Goal: Obtain resource: Download file/media

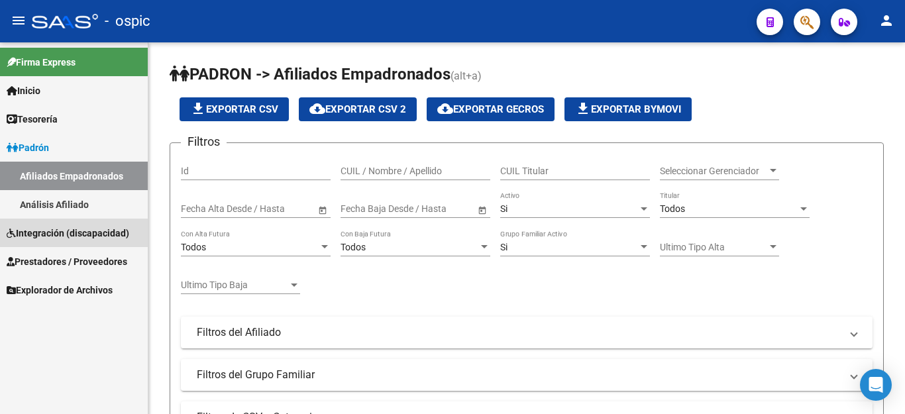
click at [35, 235] on span "Integración (discapacidad)" at bounding box center [68, 233] width 123 height 15
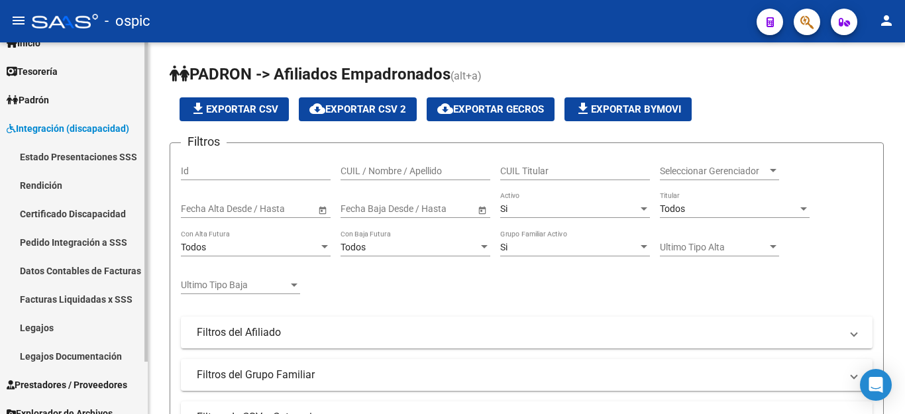
scroll to position [61, 0]
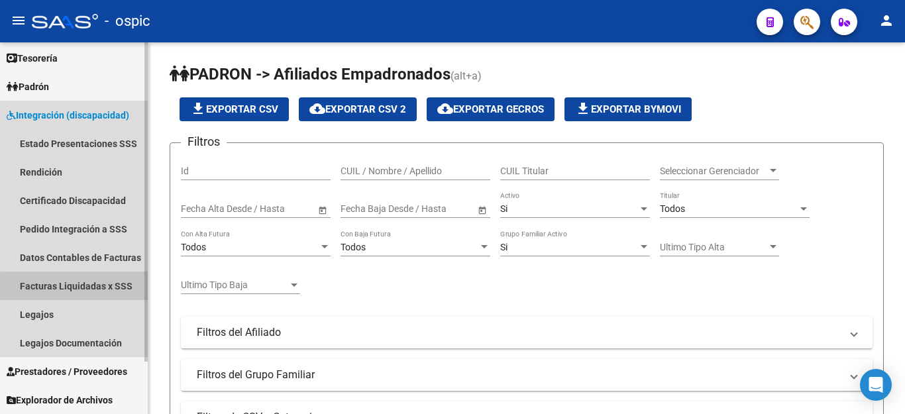
click at [120, 290] on link "Facturas Liquidadas x SSS" at bounding box center [74, 286] width 148 height 28
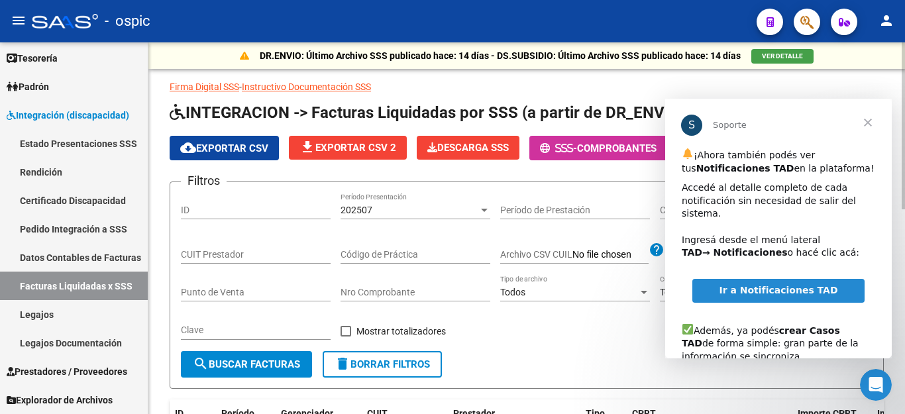
click at [385, 211] on div "202507" at bounding box center [410, 210] width 138 height 11
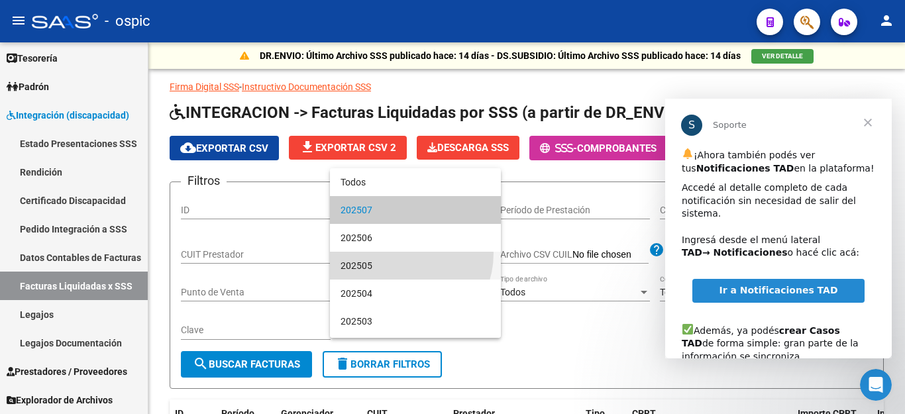
click at [398, 253] on span "202505" at bounding box center [416, 266] width 150 height 28
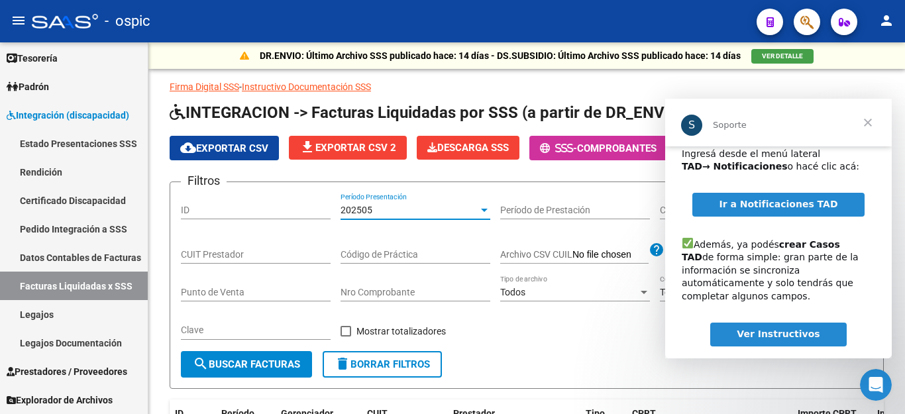
scroll to position [89, 0]
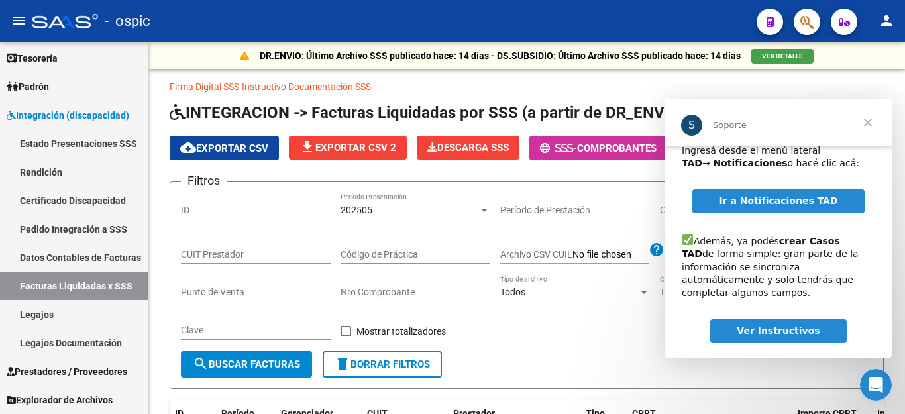
click at [809, 325] on span "Ver Instructivos" at bounding box center [778, 330] width 83 height 11
click at [867, 123] on span "Cerrar" at bounding box center [868, 123] width 48 height 48
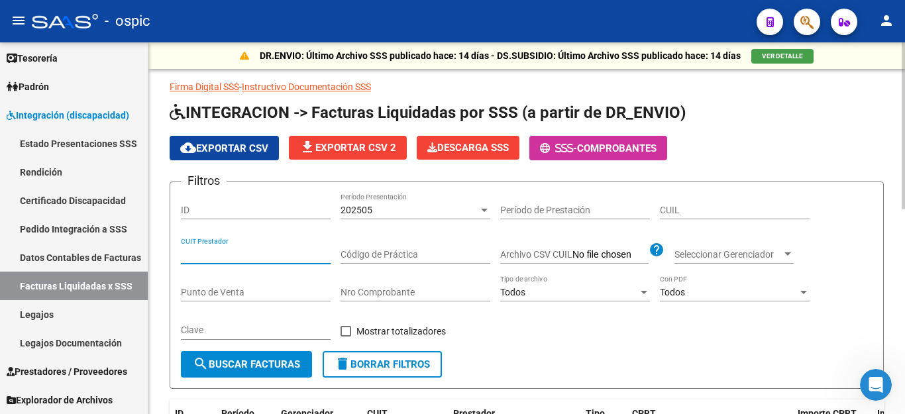
paste input "27-33490614-6"
click at [223, 366] on span "search Buscar Facturas" at bounding box center [246, 364] width 107 height 12
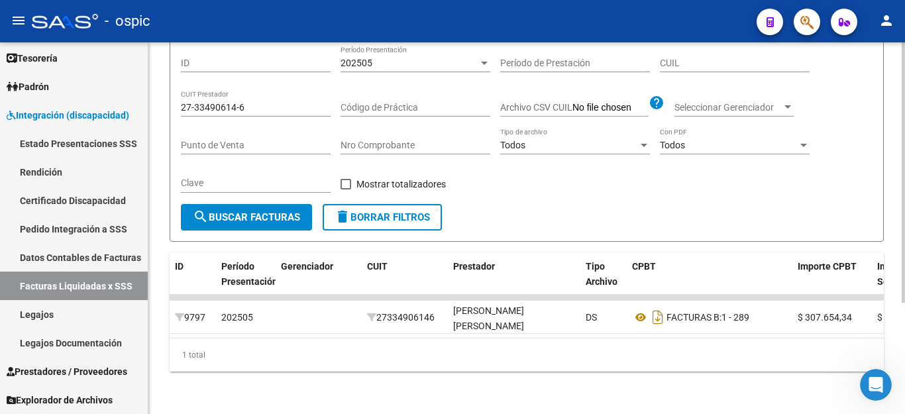
scroll to position [158, 0]
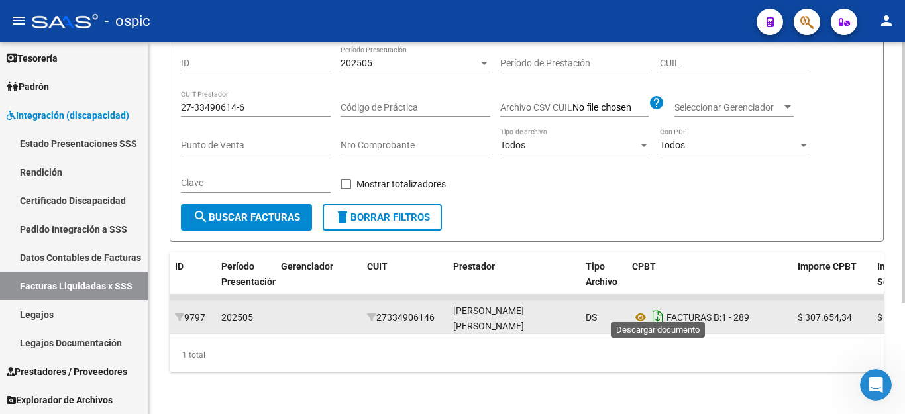
click at [662, 309] on icon "Descargar documento" at bounding box center [657, 317] width 17 height 21
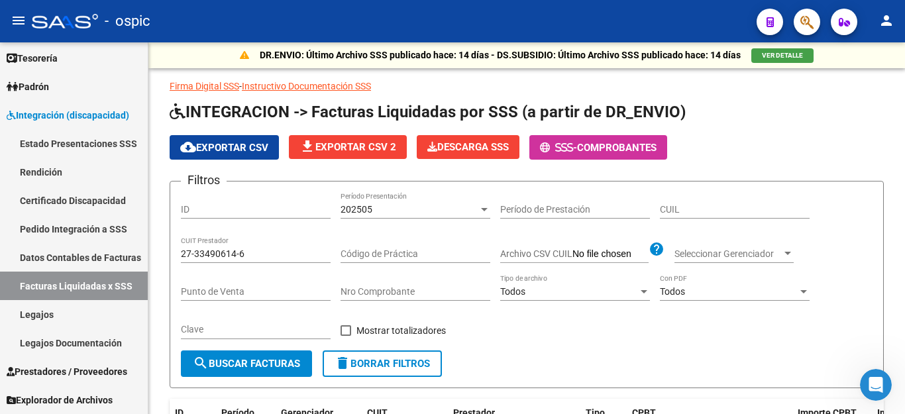
scroll to position [0, 0]
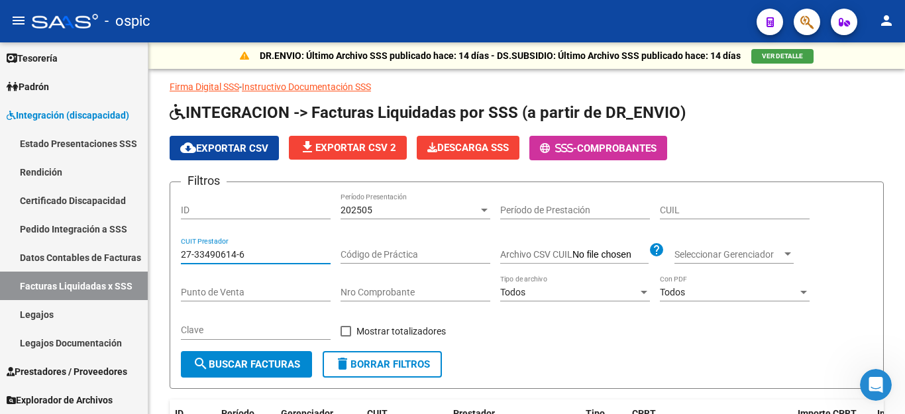
click at [237, 255] on input "27-33490614-6" at bounding box center [256, 254] width 150 height 11
paste input "7903150-7"
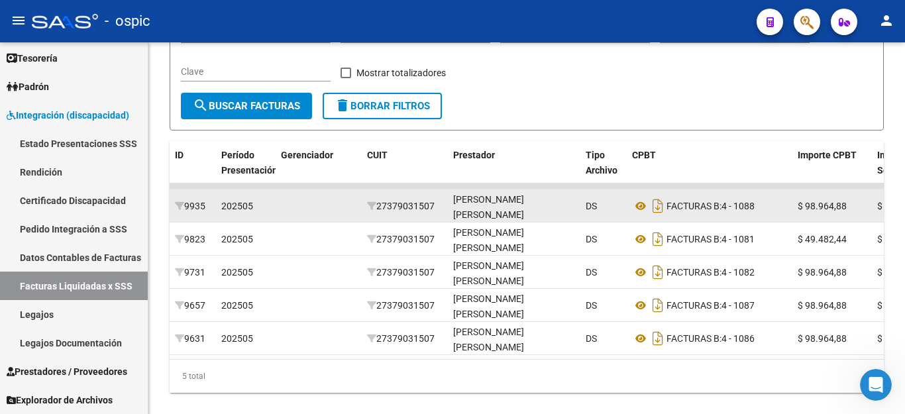
scroll to position [265, 0]
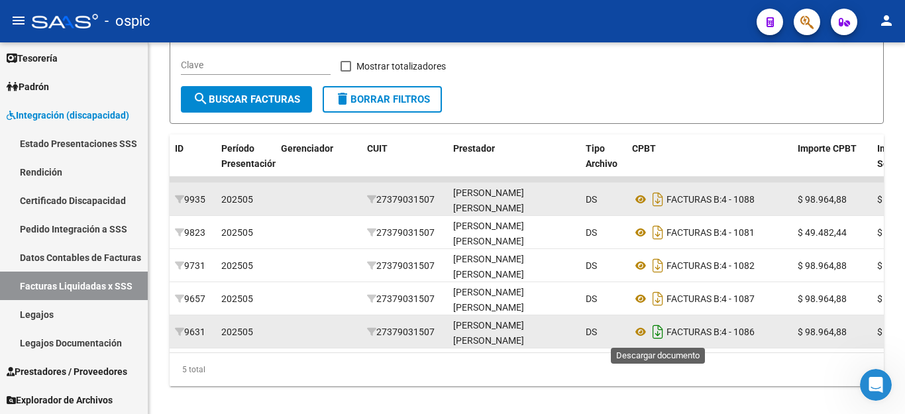
click at [657, 333] on icon "Descargar documento" at bounding box center [657, 331] width 17 height 21
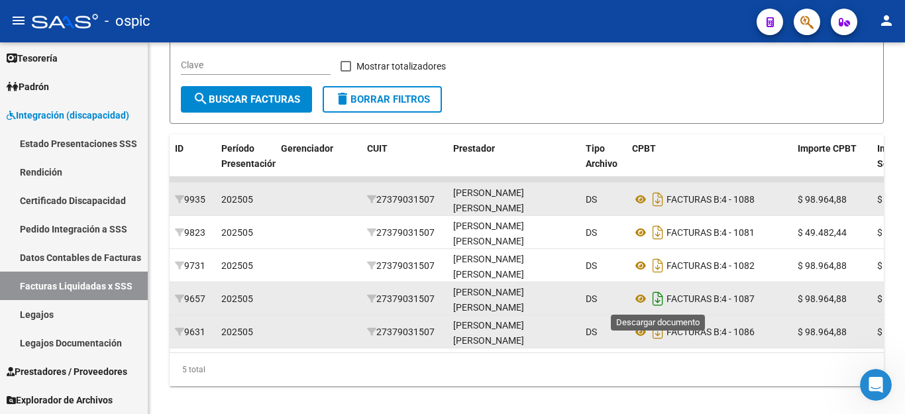
click at [658, 301] on icon "Descargar documento" at bounding box center [657, 298] width 17 height 21
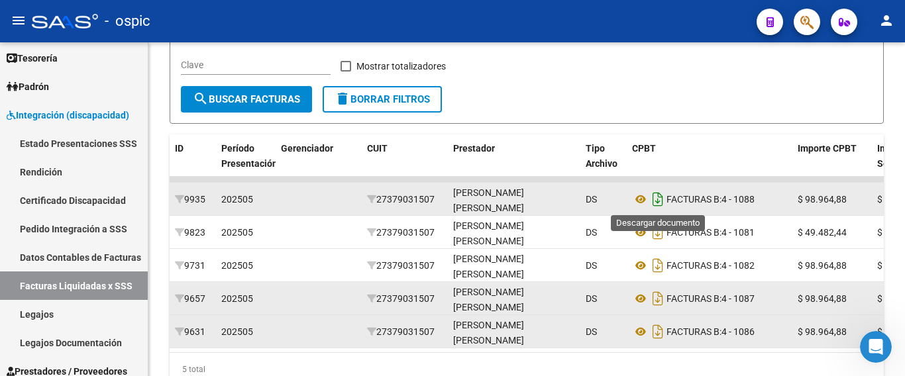
click at [655, 201] on icon "Descargar documento" at bounding box center [657, 199] width 17 height 21
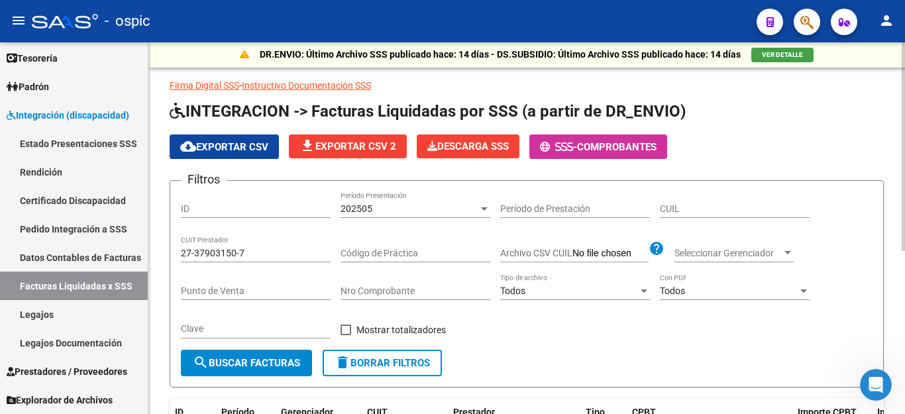
scroll to position [0, 0]
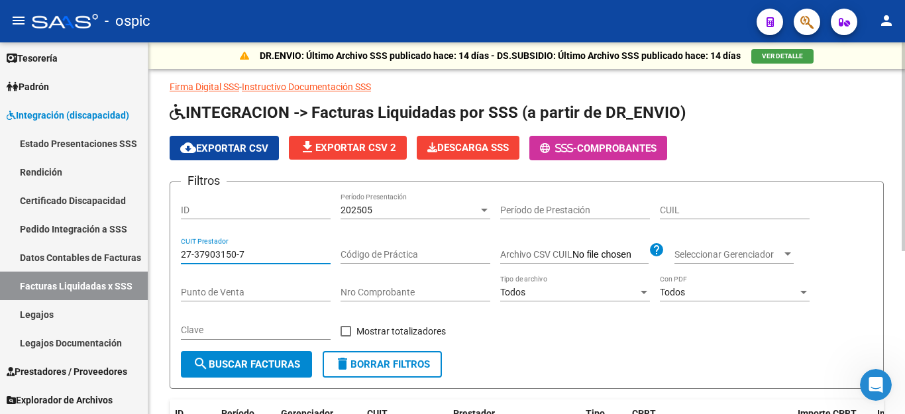
click at [214, 257] on input "27-37903150-7" at bounding box center [256, 254] width 150 height 11
paste input "30-71550713-3"
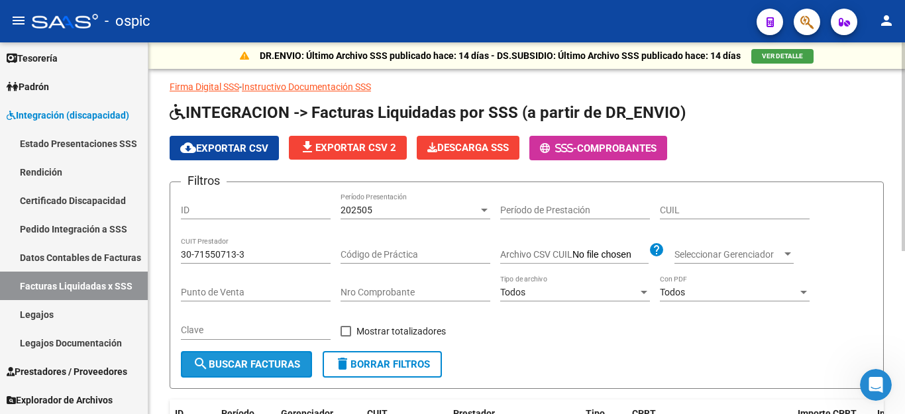
click at [248, 357] on button "search Buscar Facturas" at bounding box center [246, 364] width 131 height 27
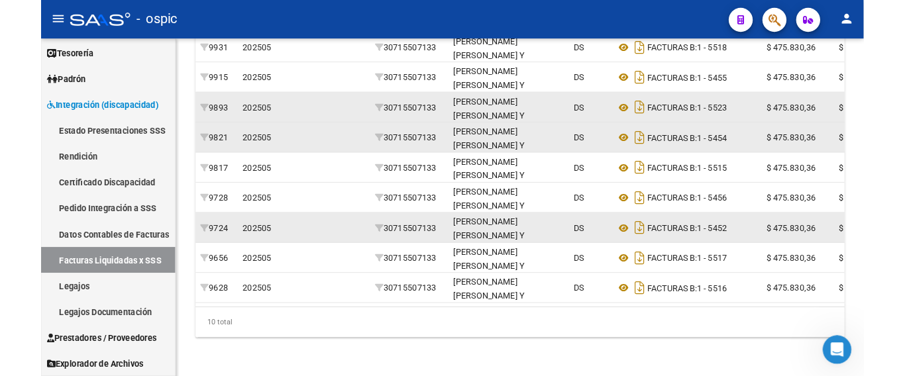
scroll to position [456, 0]
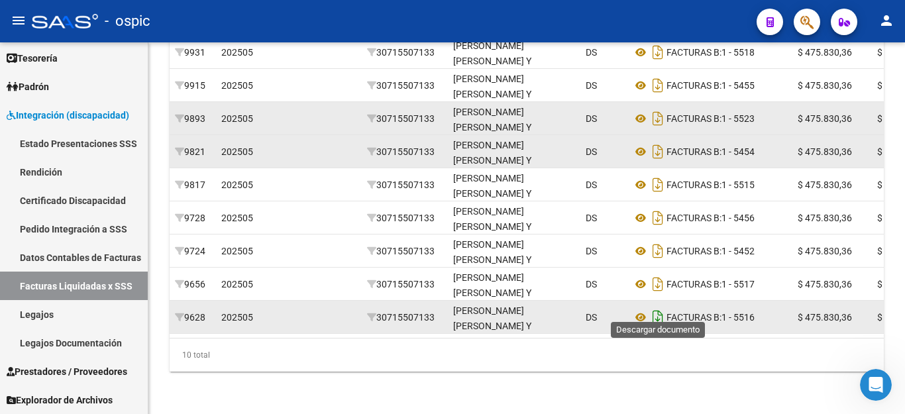
click at [653, 310] on icon "Descargar documento" at bounding box center [657, 317] width 17 height 21
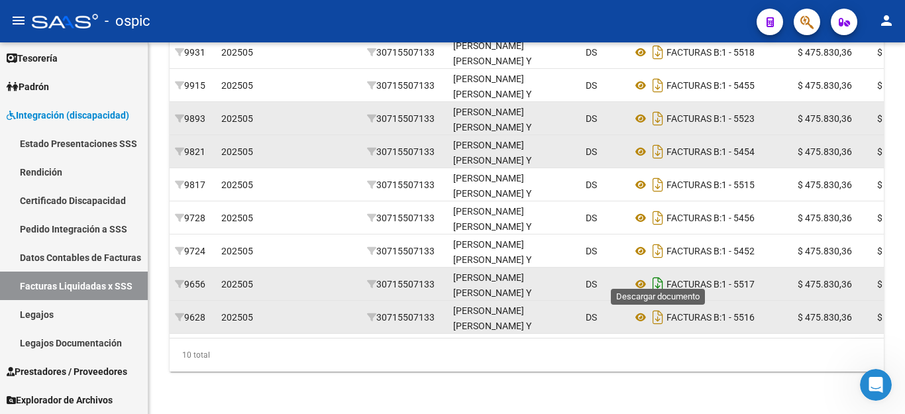
click at [655, 274] on icon "Descargar documento" at bounding box center [657, 284] width 17 height 21
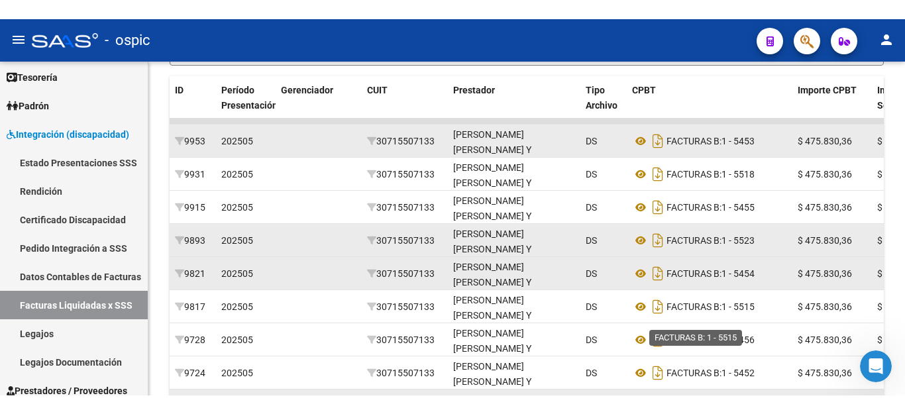
scroll to position [324, 0]
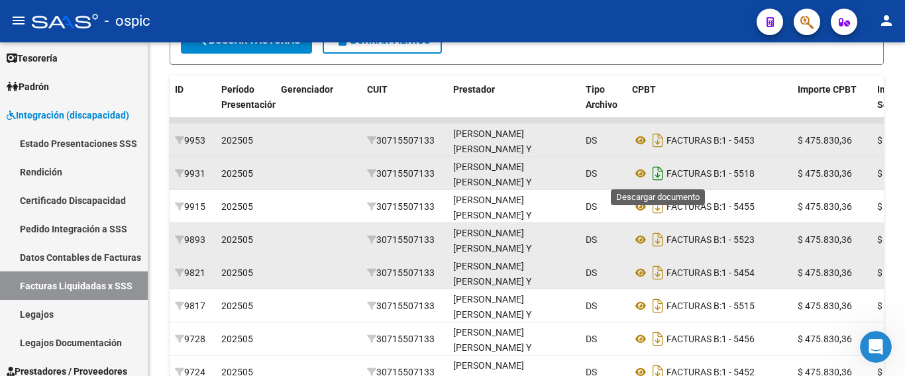
click at [661, 172] on icon "Descargar documento" at bounding box center [657, 173] width 17 height 21
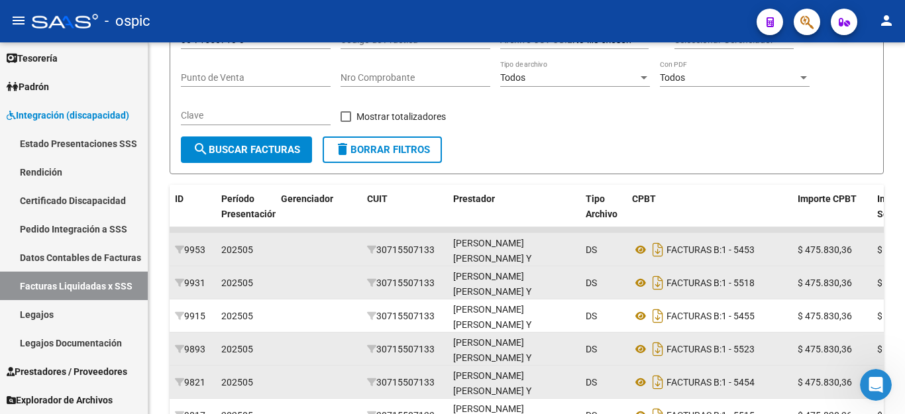
scroll to position [125, 0]
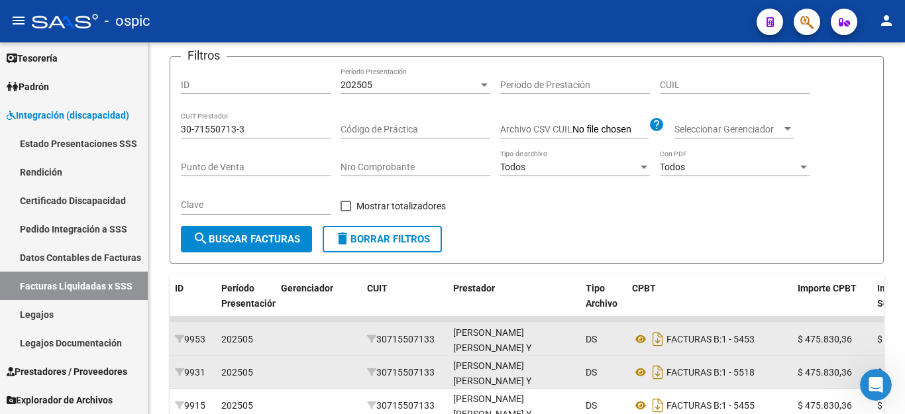
click at [207, 132] on input "30-71550713-3" at bounding box center [256, 129] width 150 height 11
paste input "20-20409006-9"
click at [237, 238] on span "search Buscar Facturas" at bounding box center [246, 239] width 107 height 12
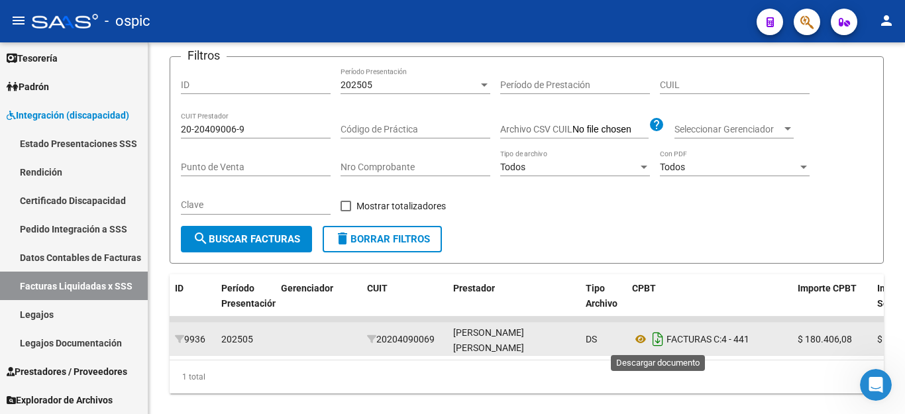
click at [655, 339] on icon "Descargar documento" at bounding box center [657, 339] width 17 height 21
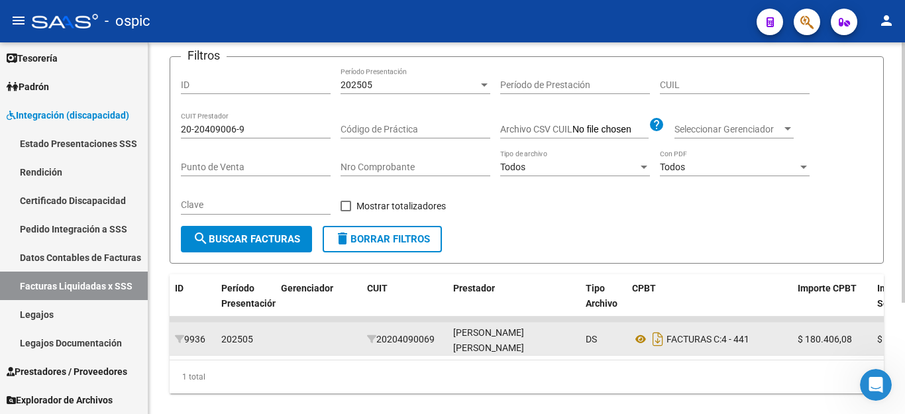
click at [241, 125] on input "20-20409006-9" at bounding box center [256, 129] width 150 height 11
paste input "6720761-6"
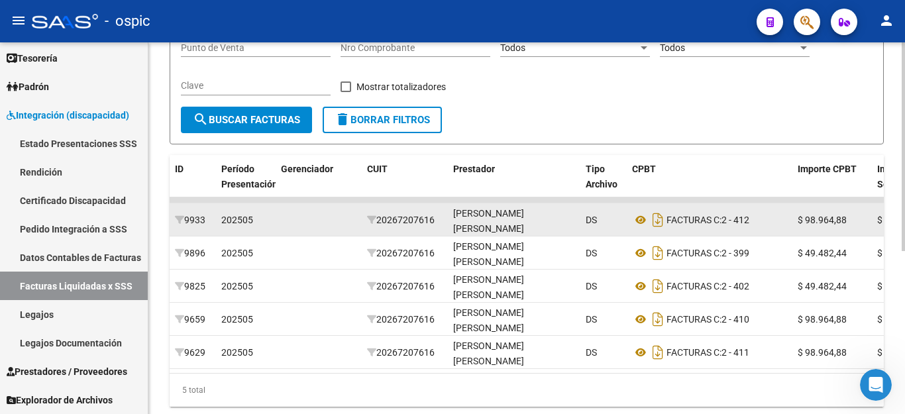
scroll to position [258, 0]
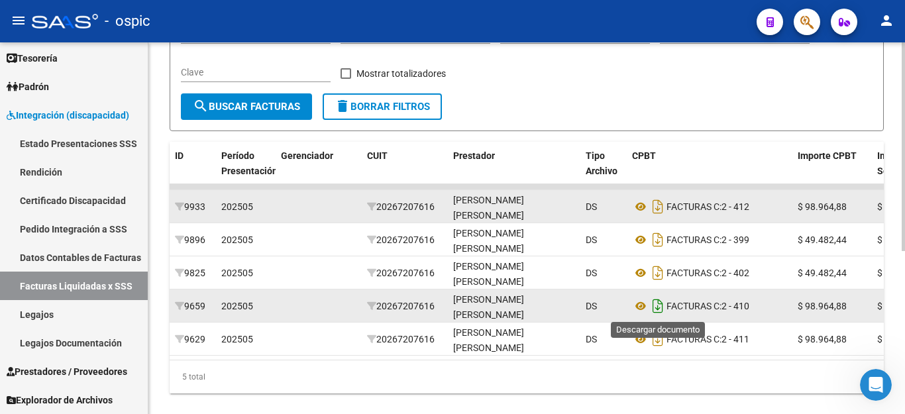
click at [661, 307] on icon "Descargar documento" at bounding box center [657, 305] width 17 height 21
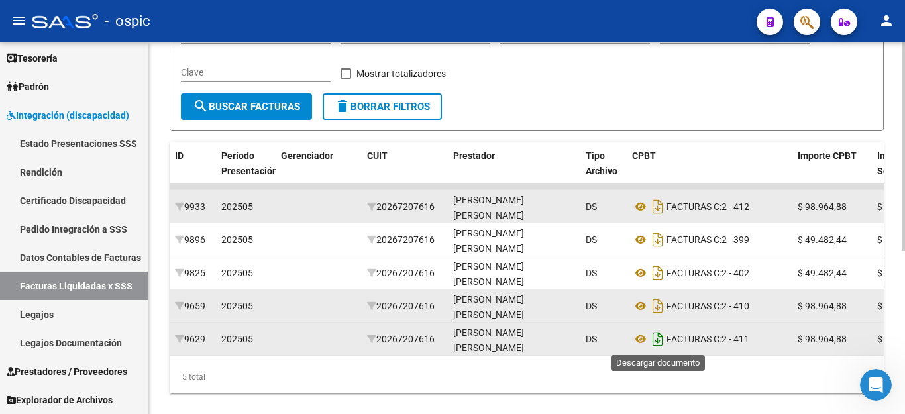
click at [651, 344] on icon "Descargar documento" at bounding box center [657, 339] width 17 height 21
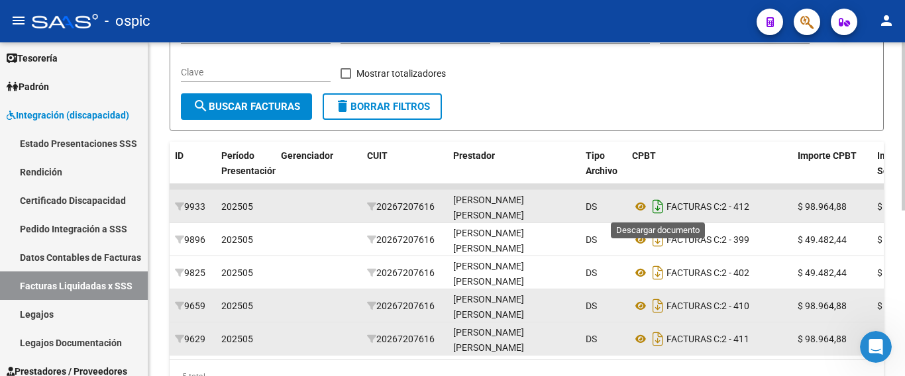
click at [654, 201] on icon "Descargar documento" at bounding box center [657, 206] width 17 height 21
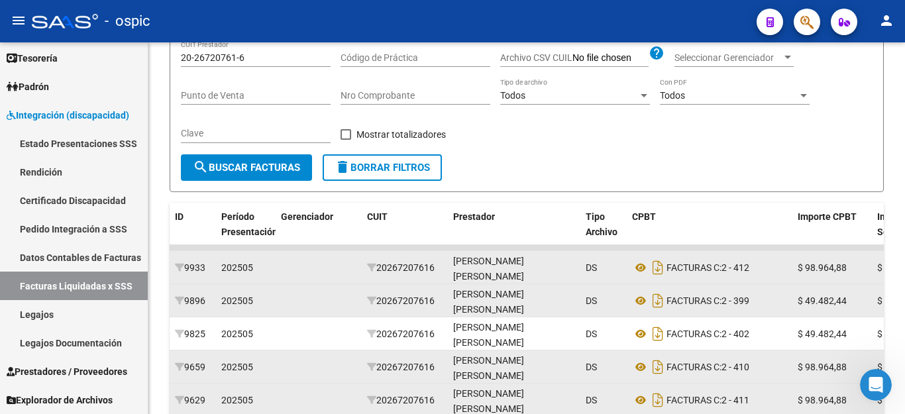
scroll to position [59, 0]
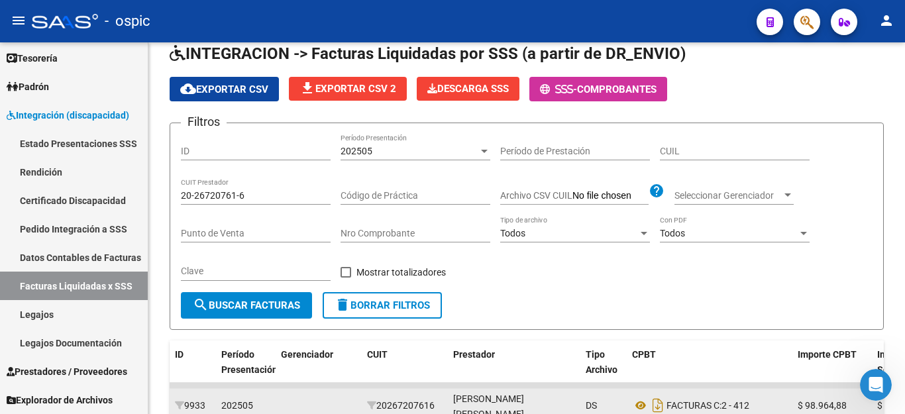
click at [227, 195] on input "20-26720761-6" at bounding box center [256, 195] width 150 height 11
drag, startPoint x: 227, startPoint y: 195, endPoint x: 218, endPoint y: 195, distance: 8.6
click at [218, 195] on input "20-26720761-6" at bounding box center [256, 195] width 150 height 11
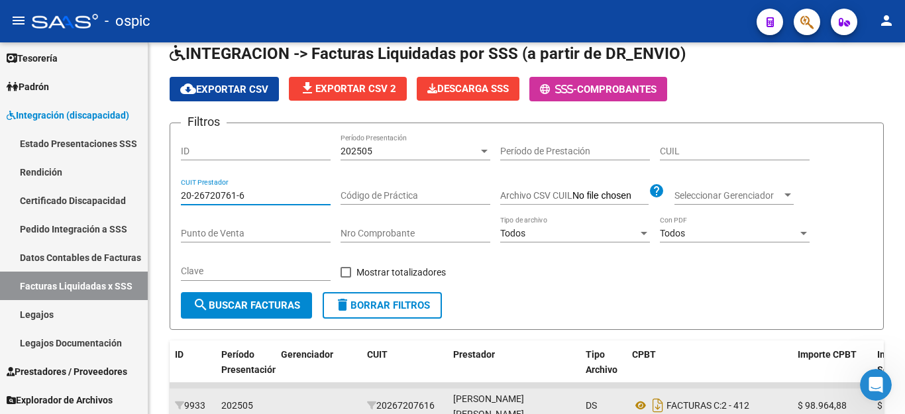
click at [218, 195] on input "20-26720761-6" at bounding box center [256, 195] width 150 height 11
paste input "3-25942392-9"
click at [251, 301] on span "search Buscar Facturas" at bounding box center [246, 305] width 107 height 12
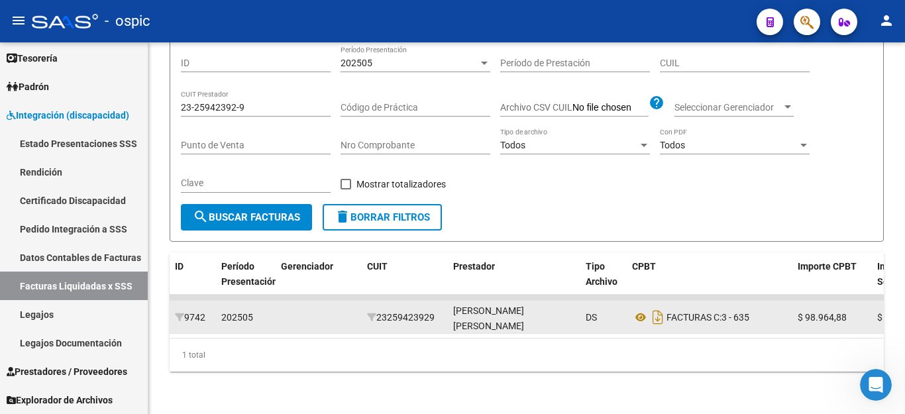
scroll to position [158, 0]
click at [659, 316] on icon "Descargar documento" at bounding box center [657, 317] width 17 height 21
click at [217, 102] on input "23-25942392-9" at bounding box center [256, 107] width 150 height 11
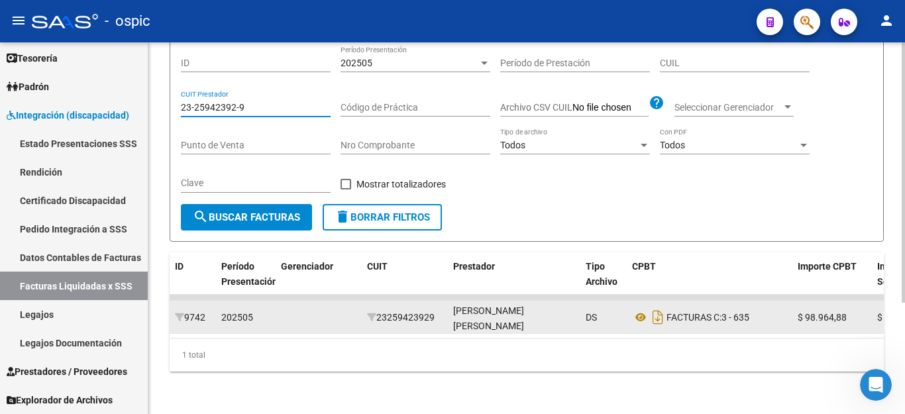
paste input "41941546-4"
click at [241, 211] on span "search Buscar Facturas" at bounding box center [246, 217] width 107 height 12
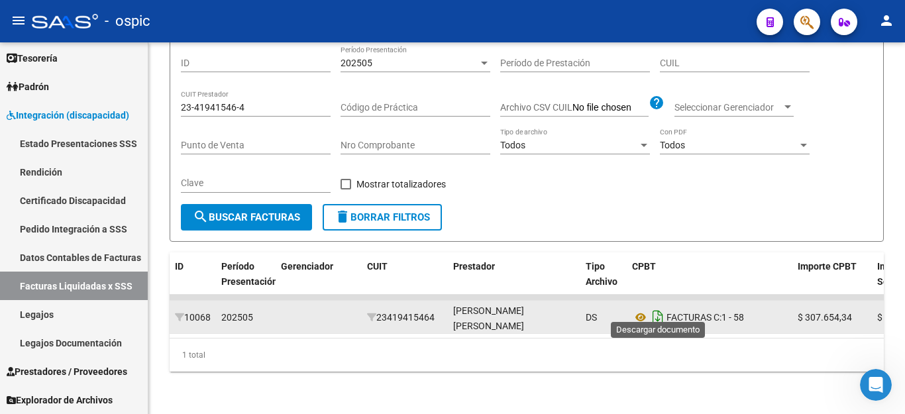
click at [658, 315] on icon "Descargar documento" at bounding box center [657, 317] width 17 height 21
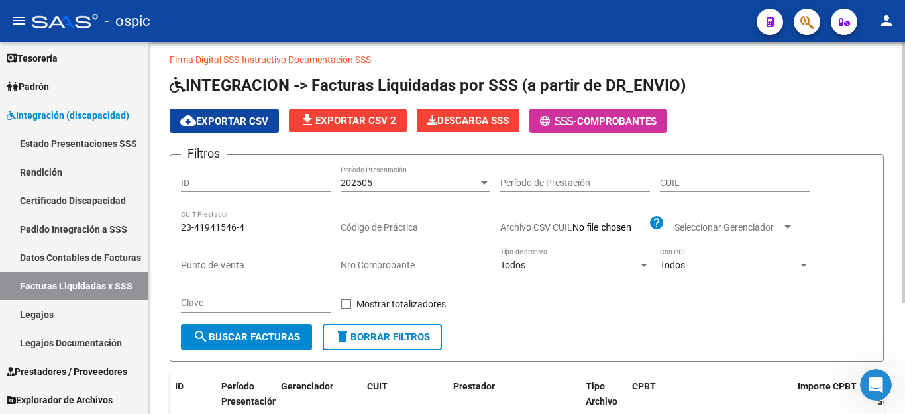
scroll to position [26, 0]
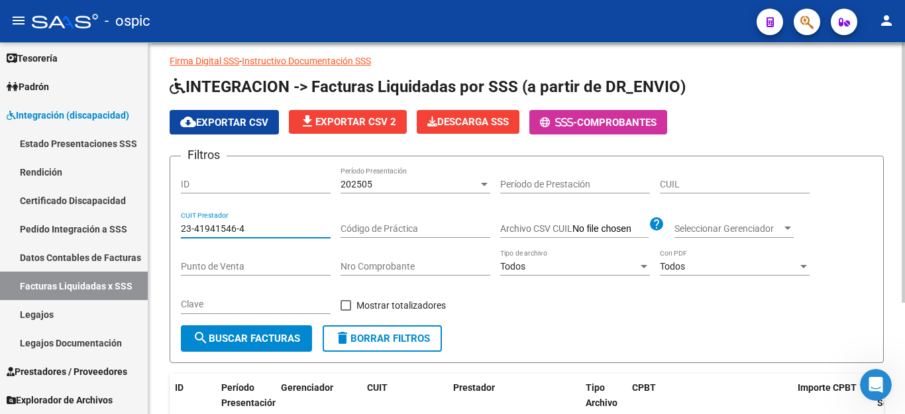
click at [227, 229] on input "23-41941546-4" at bounding box center [256, 228] width 150 height 11
paste input "7-14645043-7"
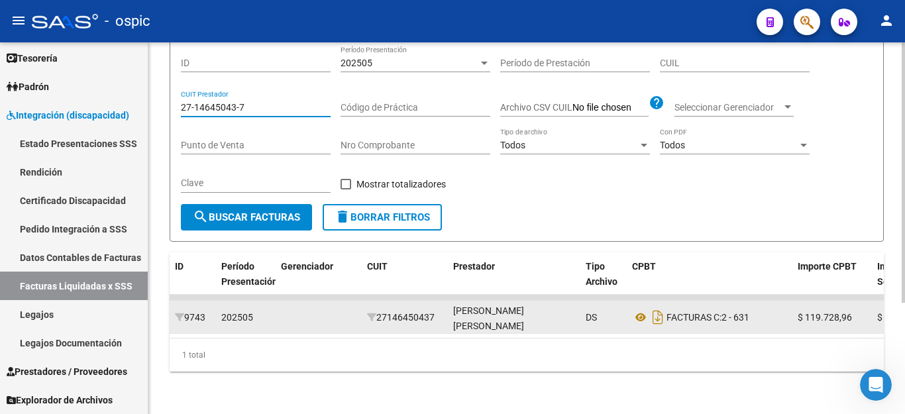
scroll to position [158, 0]
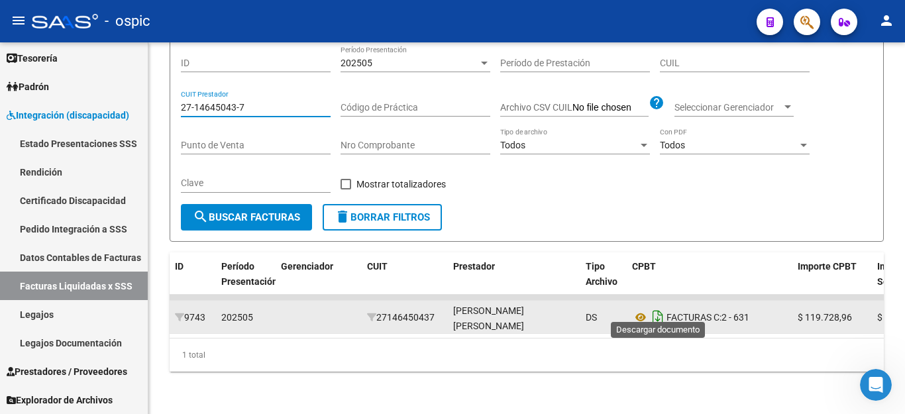
click at [658, 309] on icon "Descargar documento" at bounding box center [657, 317] width 17 height 21
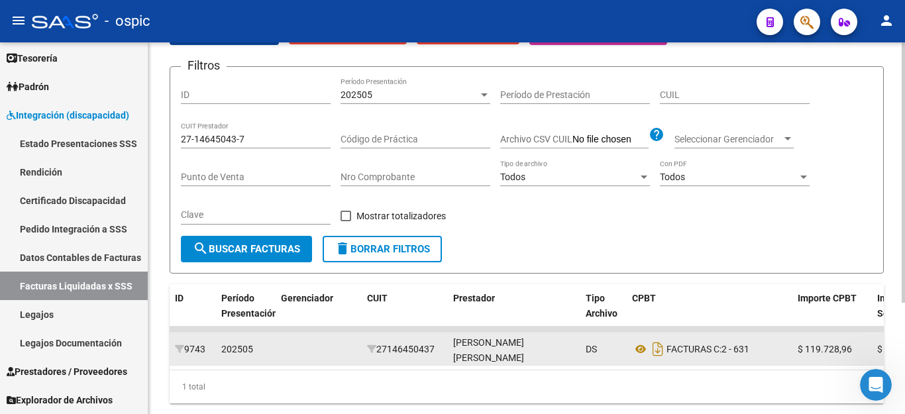
scroll to position [92, 0]
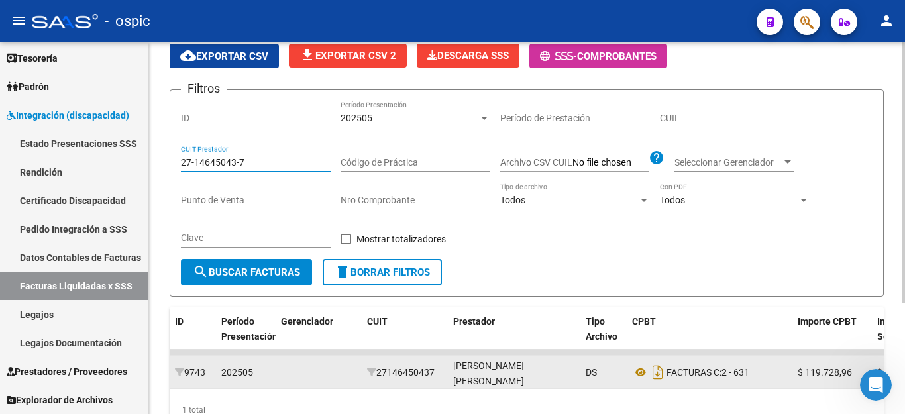
click at [258, 165] on input "27-14645043-7" at bounding box center [256, 162] width 150 height 11
paste input "22896717-9"
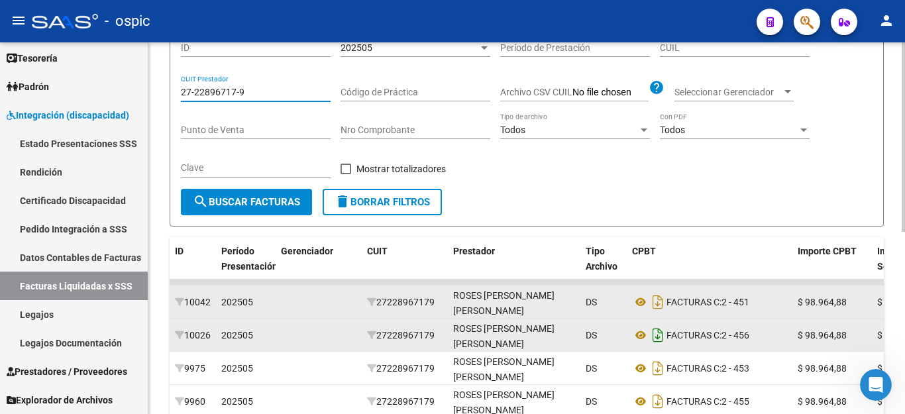
scroll to position [225, 0]
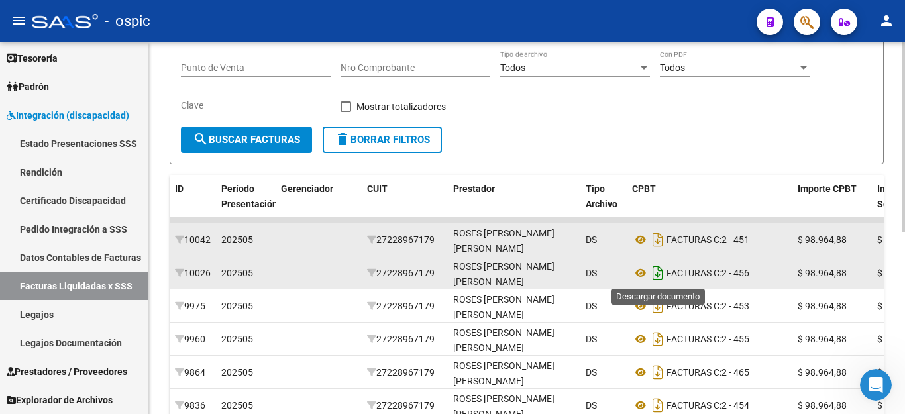
click at [661, 275] on icon "Descargar documento" at bounding box center [657, 272] width 17 height 21
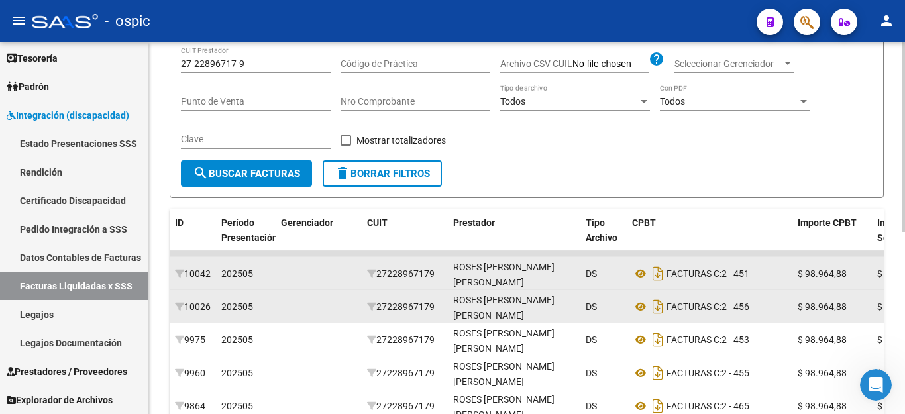
scroll to position [158, 0]
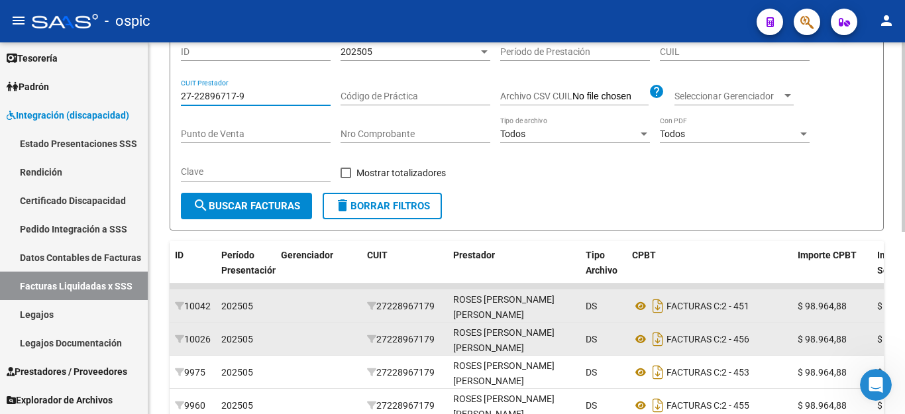
click at [239, 100] on input "27-22896717-9" at bounding box center [256, 96] width 150 height 11
paste input "3850260-3"
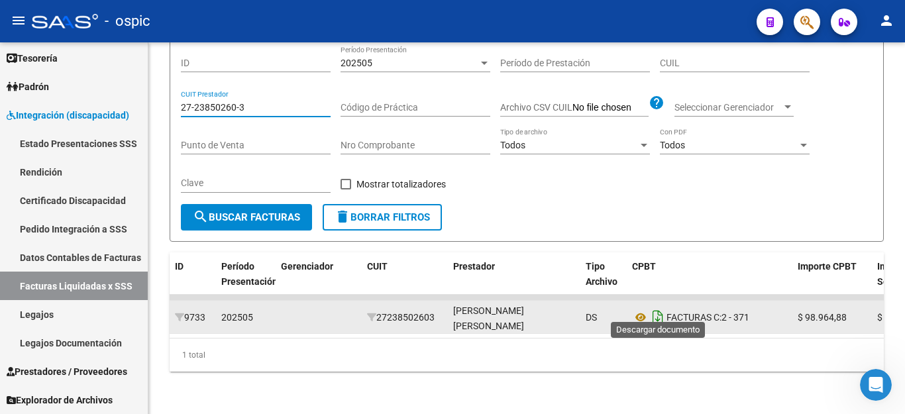
click at [662, 307] on icon "Descargar documento" at bounding box center [657, 317] width 17 height 21
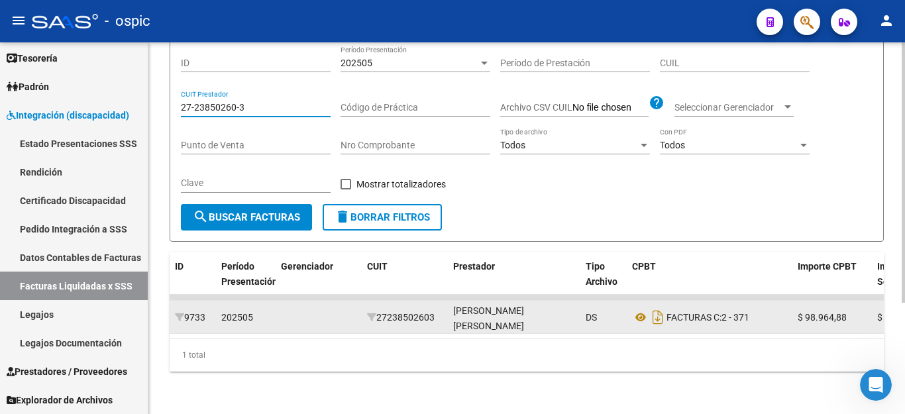
click at [262, 102] on input "27-23850260-3" at bounding box center [256, 107] width 150 height 11
paste input "5505762-1"
type input "27-25505762-1"
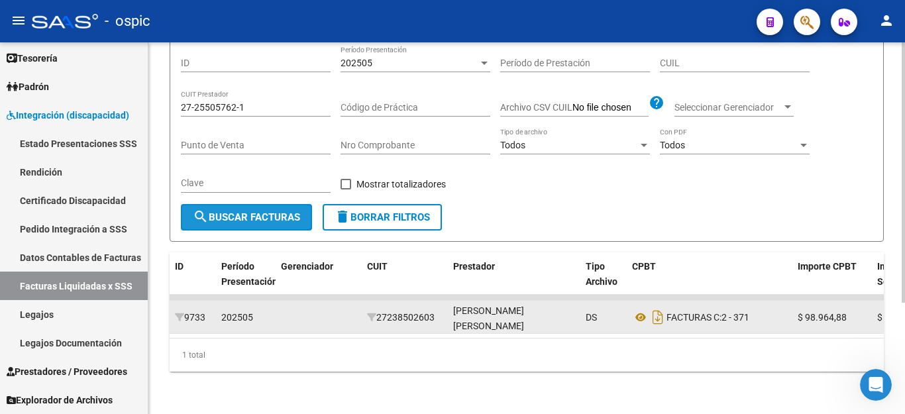
click at [271, 213] on button "search Buscar Facturas" at bounding box center [246, 217] width 131 height 27
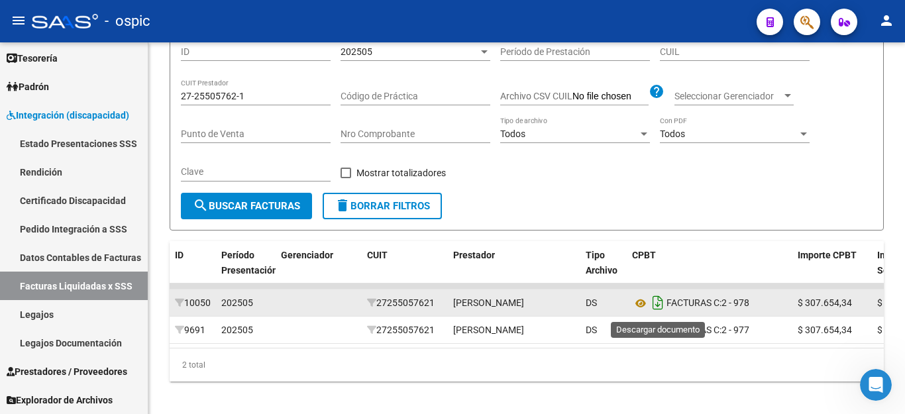
click at [659, 309] on icon "Descargar documento" at bounding box center [657, 302] width 17 height 21
